Goal: Use online tool/utility: Utilize a website feature to perform a specific function

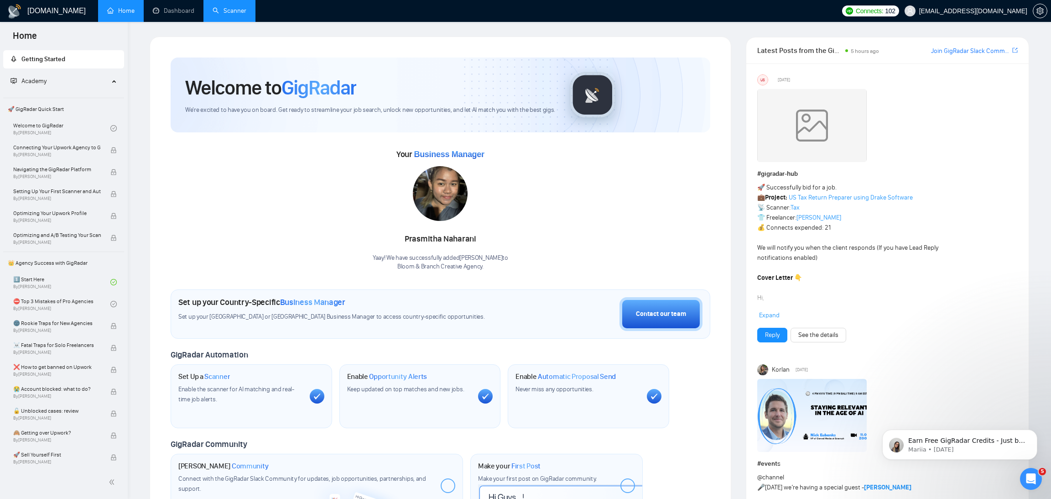
click at [229, 11] on link "Scanner" at bounding box center [230, 11] width 34 height 8
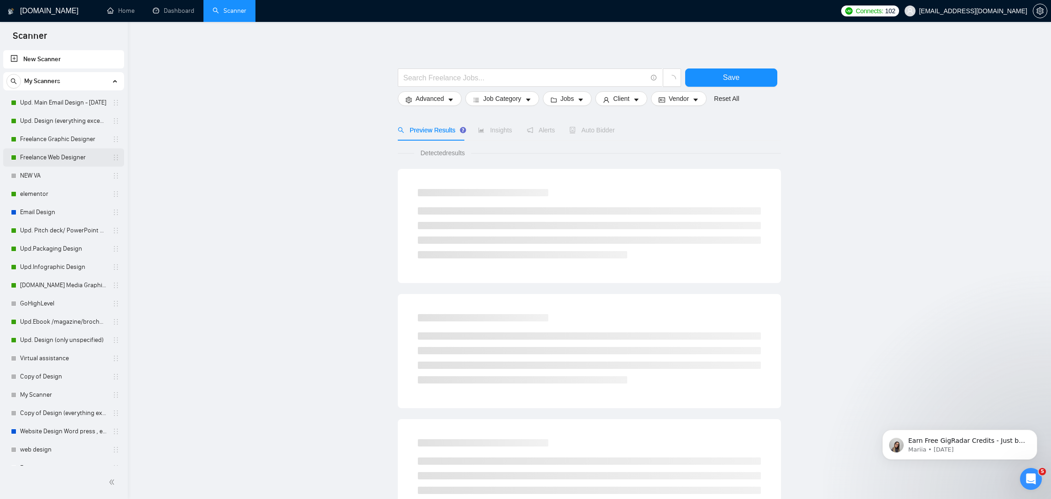
click at [55, 165] on link "Freelance Web Designer" at bounding box center [63, 157] width 87 height 18
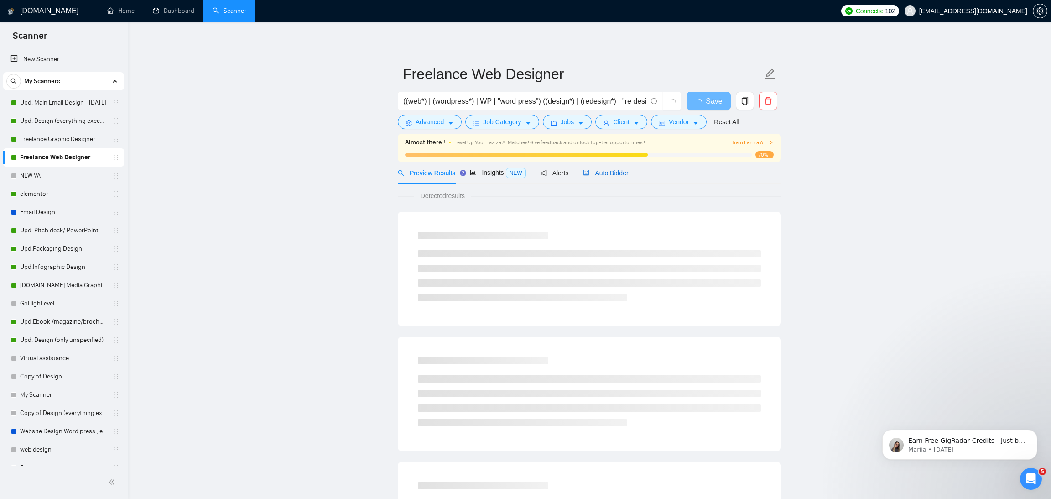
click at [621, 172] on span "Auto Bidder" at bounding box center [605, 172] width 45 height 7
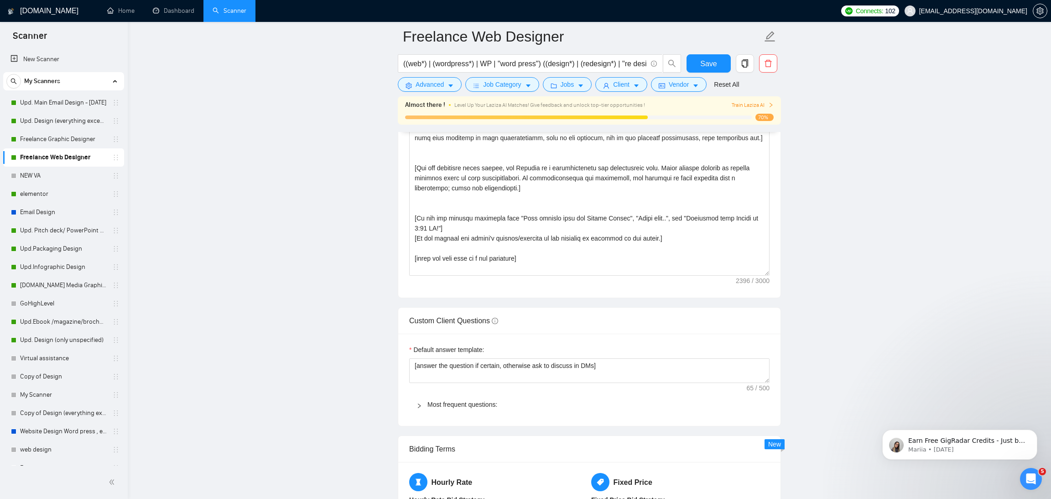
scroll to position [1155, 0]
click at [539, 263] on textarea "Cover letter template:" at bounding box center [589, 170] width 360 height 205
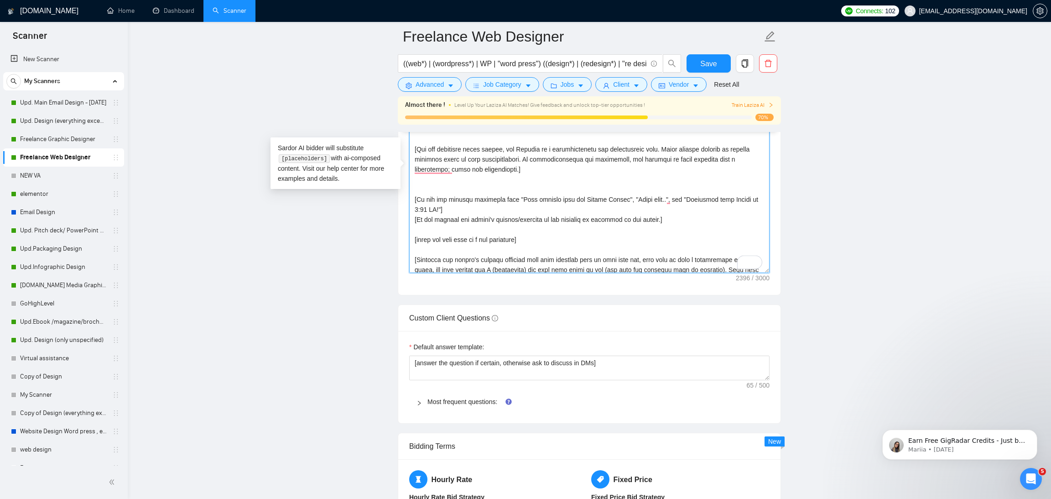
scroll to position [0, 0]
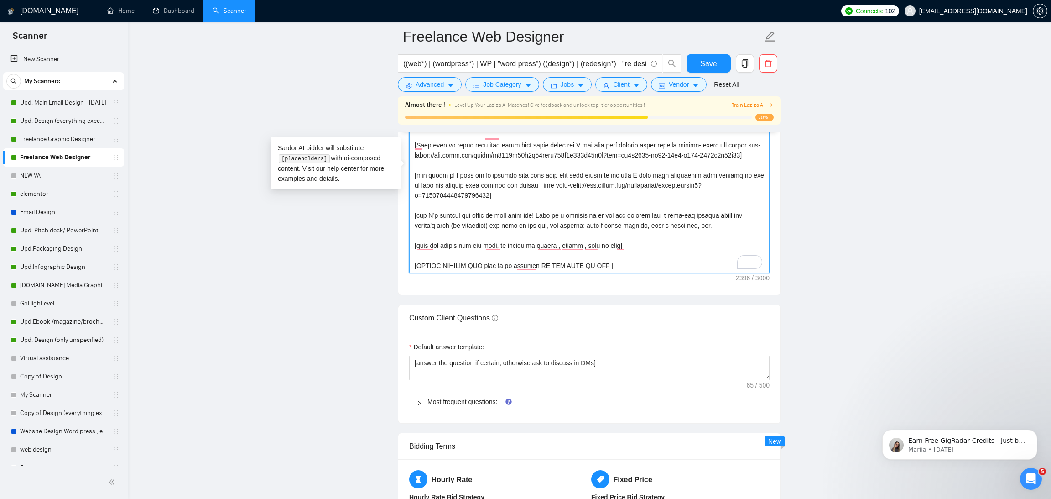
click at [597, 260] on textarea "Cover letter template:" at bounding box center [589, 170] width 360 height 205
